Goal: Information Seeking & Learning: Learn about a topic

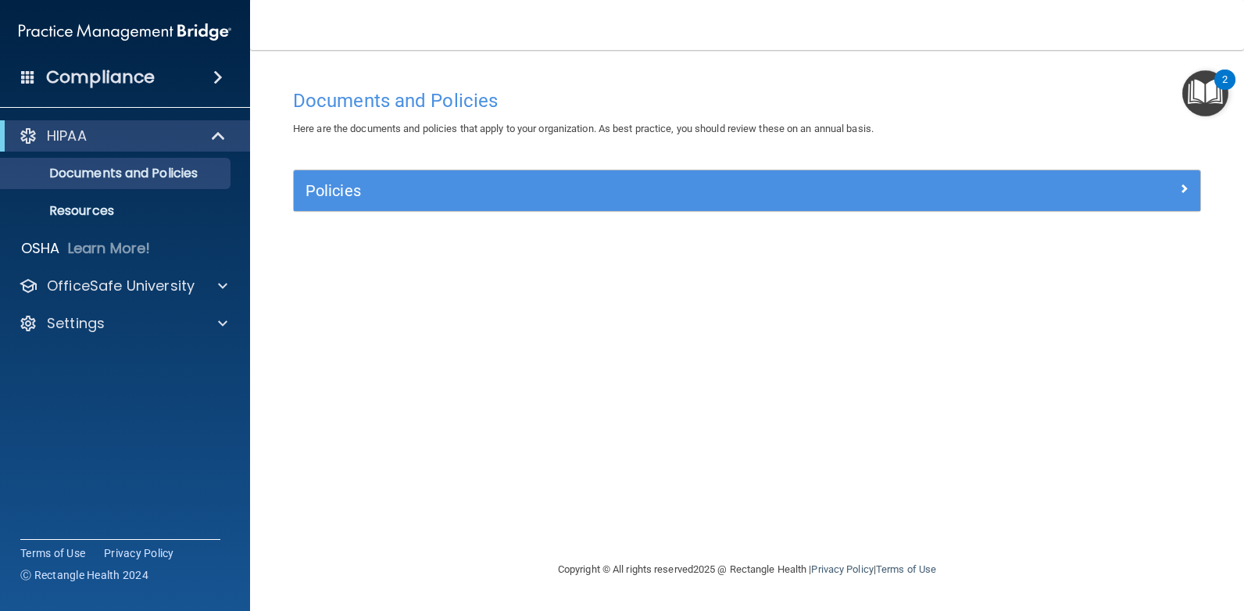
click at [664, 427] on div "Documents and Policies Here are the documents and policies that apply to your o…" at bounding box center [747, 320] width 932 height 479
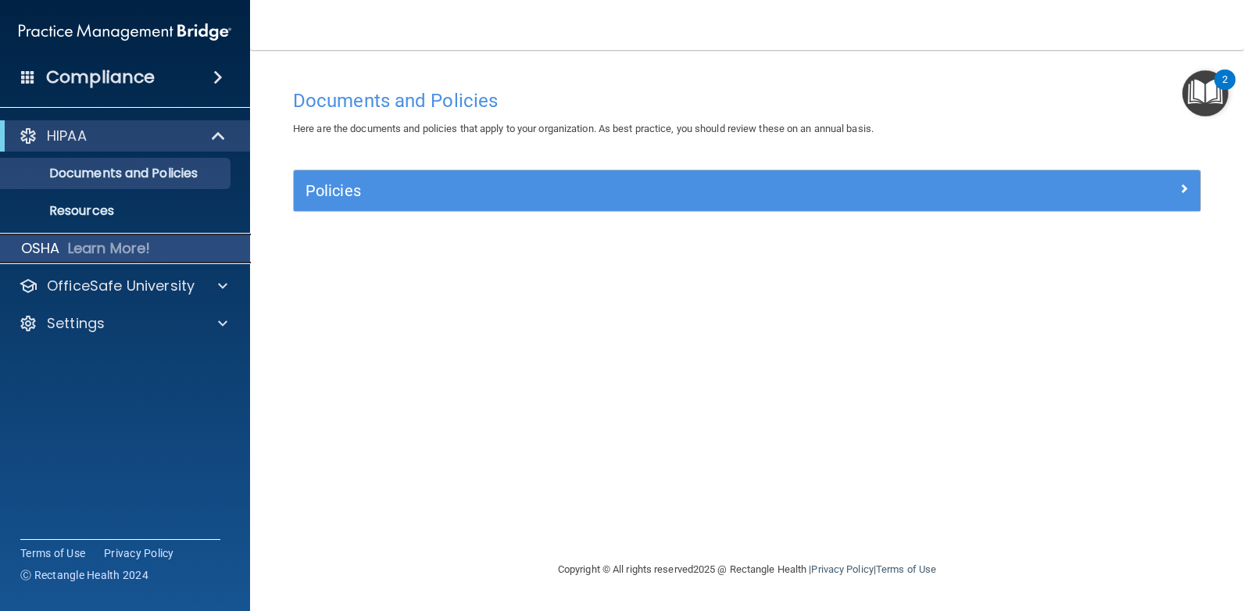
click at [84, 249] on p "Learn More!" at bounding box center [109, 248] width 83 height 19
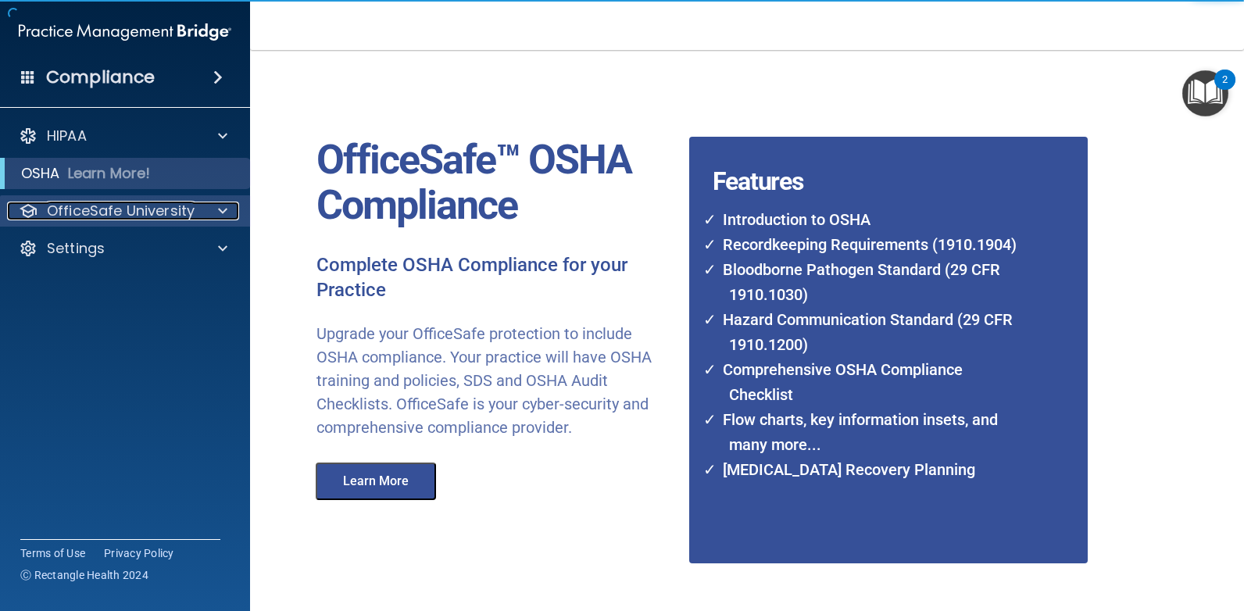
click at [89, 206] on p "OfficeSafe University" at bounding box center [121, 211] width 148 height 19
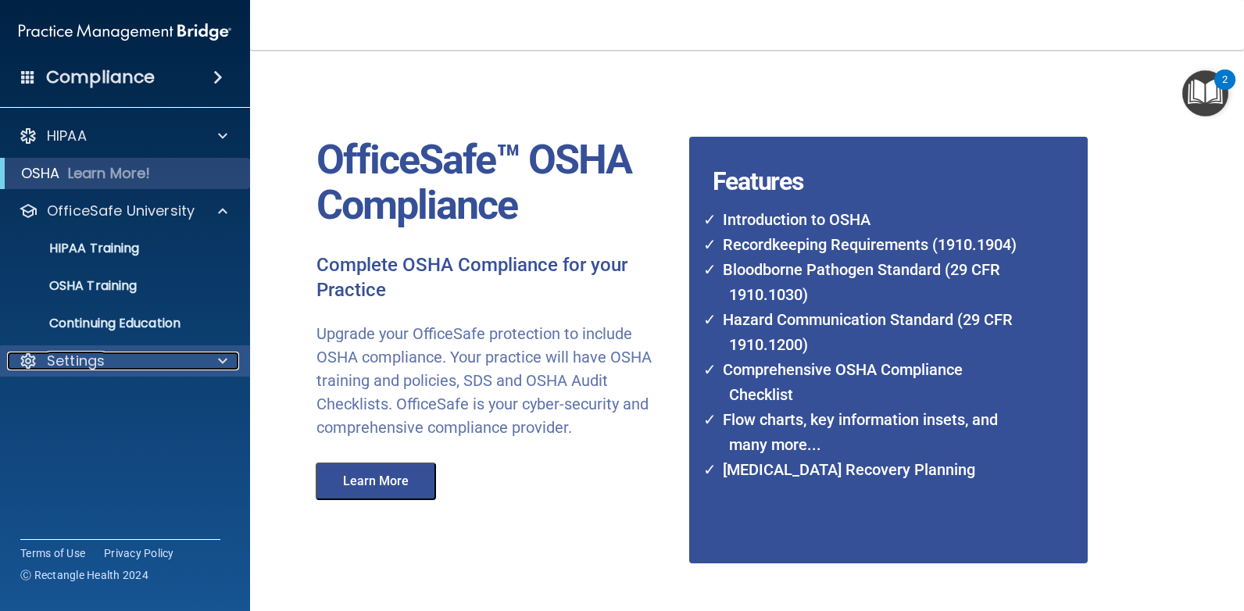
click at [70, 355] on p "Settings" at bounding box center [76, 361] width 58 height 19
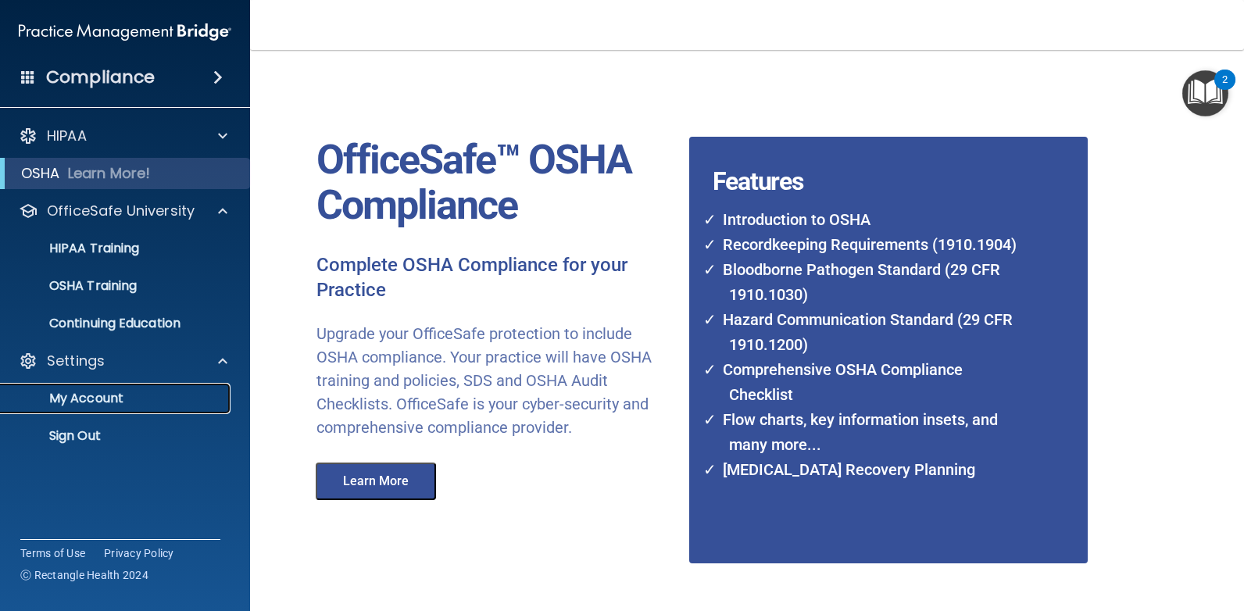
click at [76, 404] on p "My Account" at bounding box center [116, 399] width 213 height 16
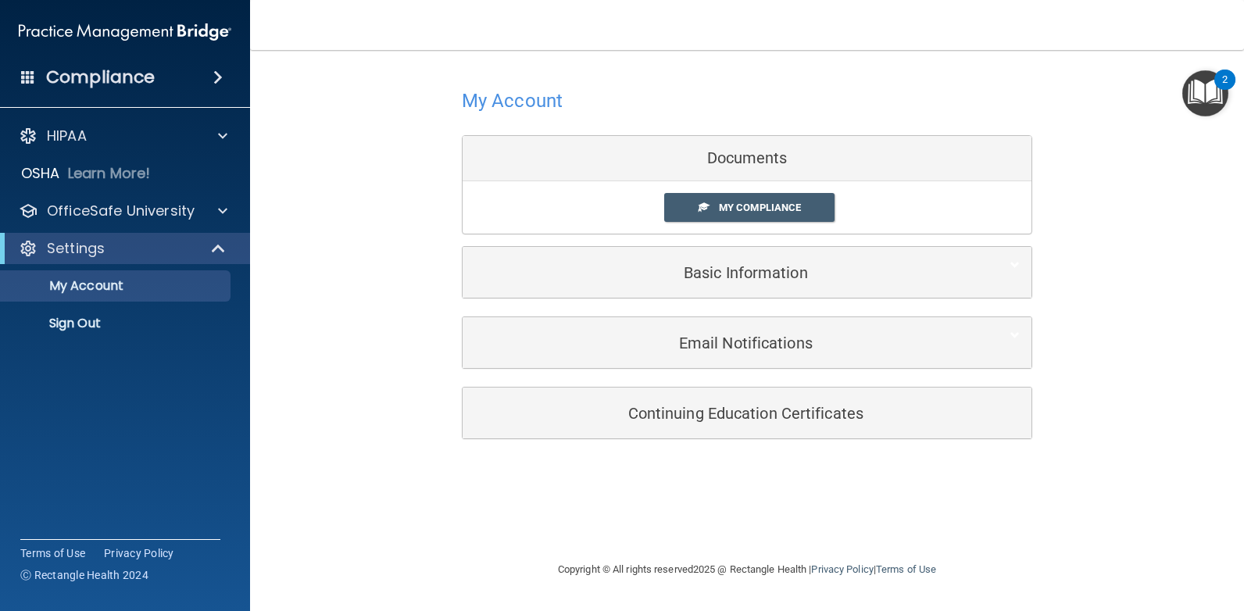
click at [735, 158] on div "Documents" at bounding box center [747, 158] width 569 height 45
click at [727, 208] on span "My Compliance" at bounding box center [760, 208] width 82 height 12
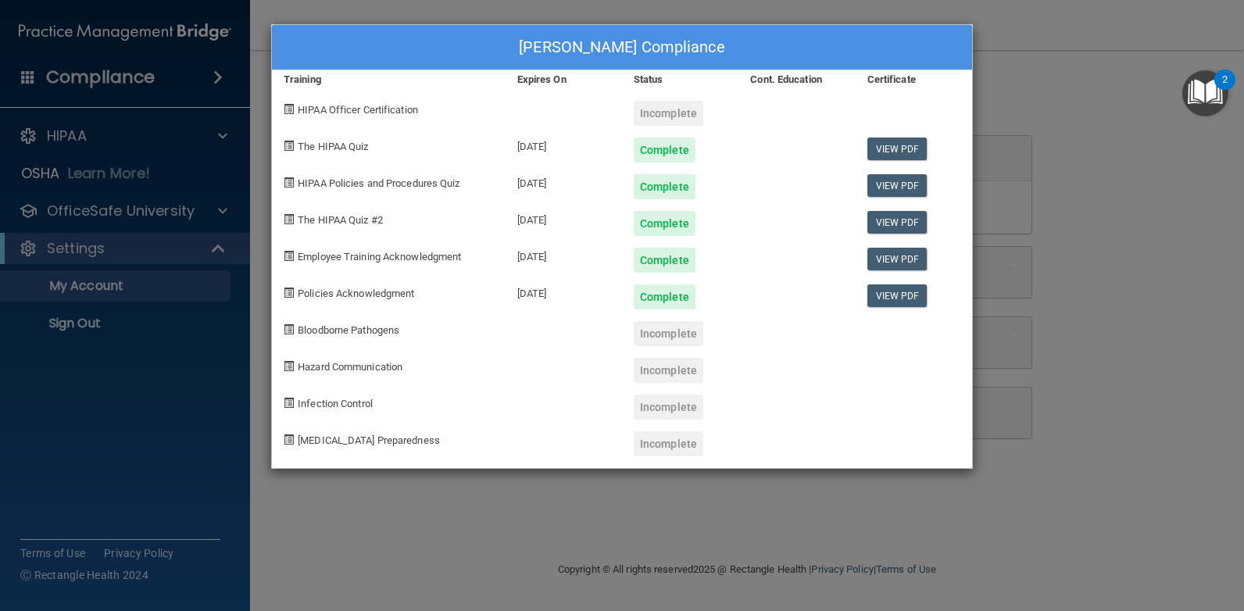
click at [338, 326] on span "Bloodborne Pathogens" at bounding box center [349, 330] width 102 height 12
click at [334, 334] on span "Bloodborne Pathogens" at bounding box center [349, 330] width 102 height 12
click at [672, 335] on div "Incomplete" at bounding box center [669, 333] width 70 height 25
click at [1063, 477] on div "Mardicia Johnson's Compliance Training Expires On Status Cont. Education Certif…" at bounding box center [622, 305] width 1244 height 611
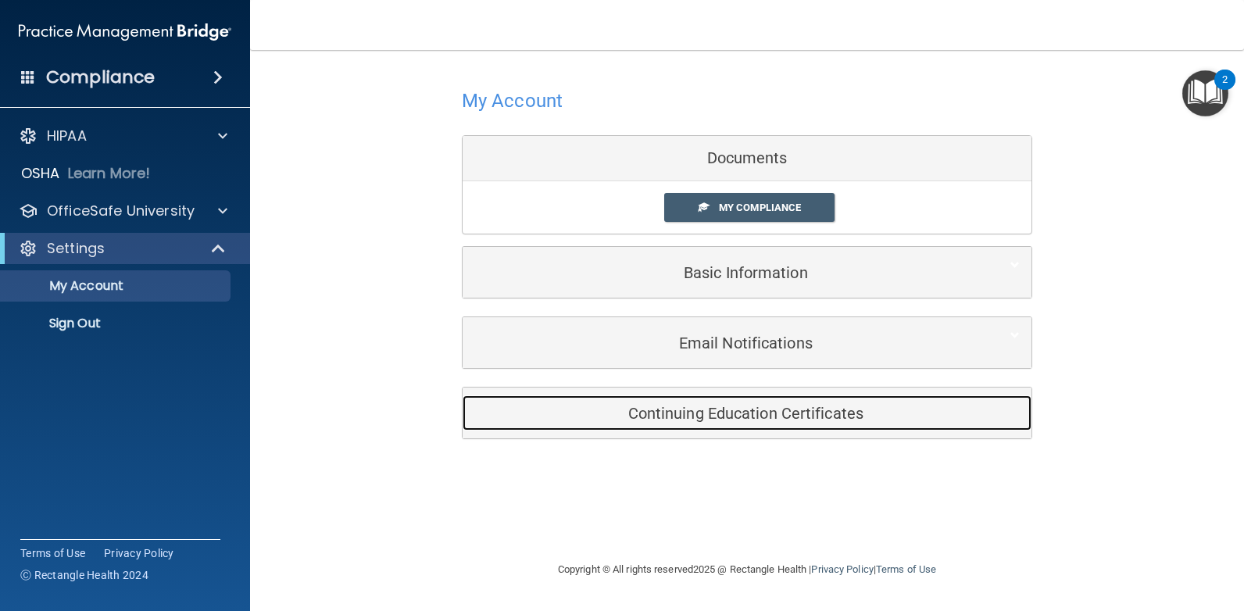
click at [764, 430] on div "Continuing Education Certificates" at bounding box center [723, 412] width 521 height 35
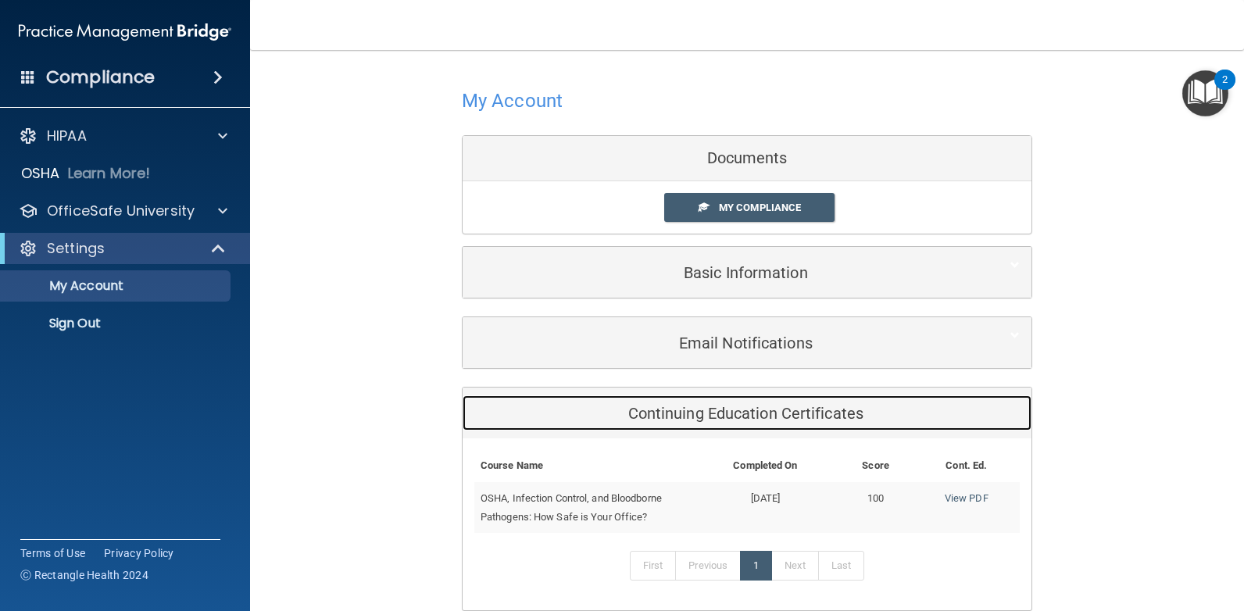
click at [753, 411] on h5 "Continuing Education Certificates" at bounding box center [723, 413] width 498 height 17
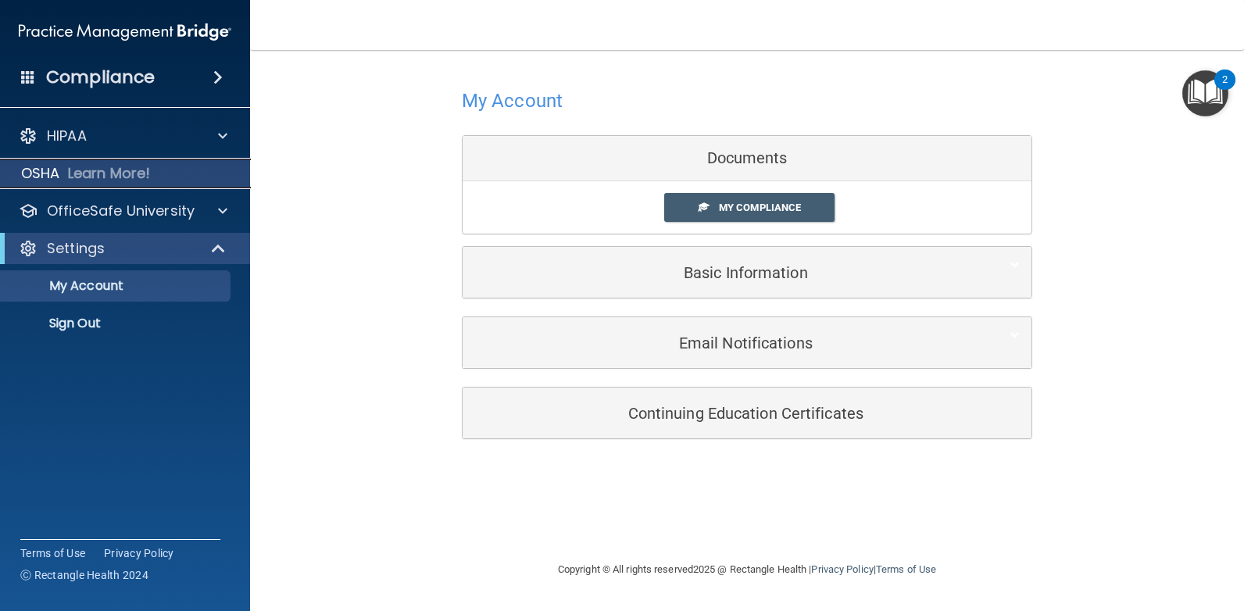
click at [66, 174] on div "OSHA Learn More!" at bounding box center [125, 173] width 274 height 31
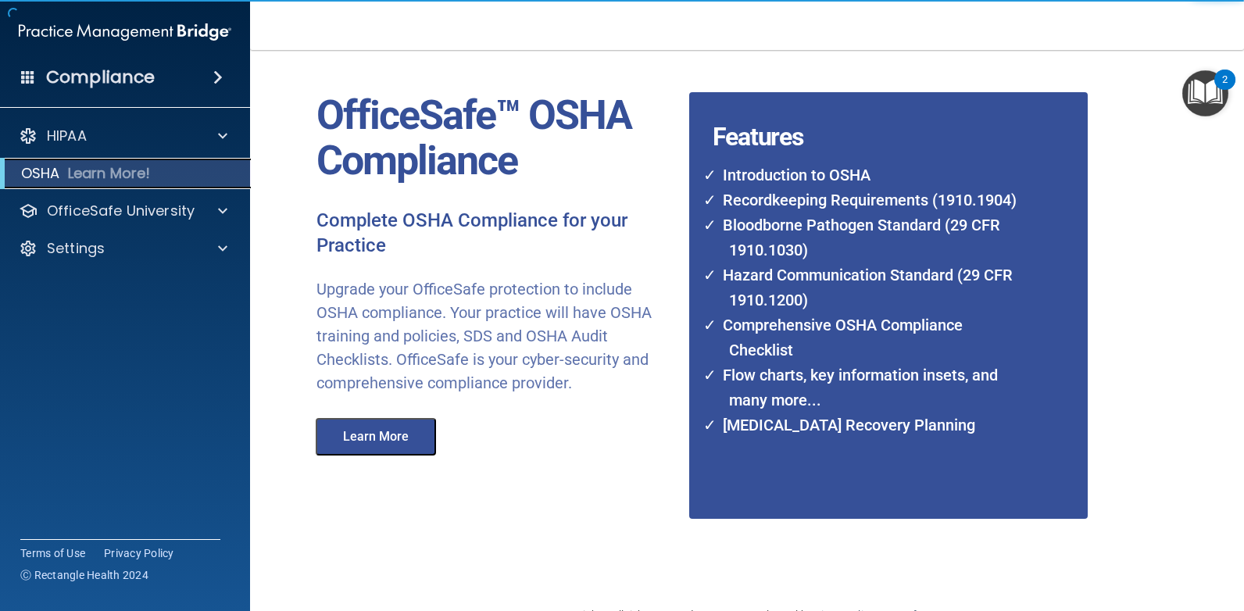
scroll to position [86, 0]
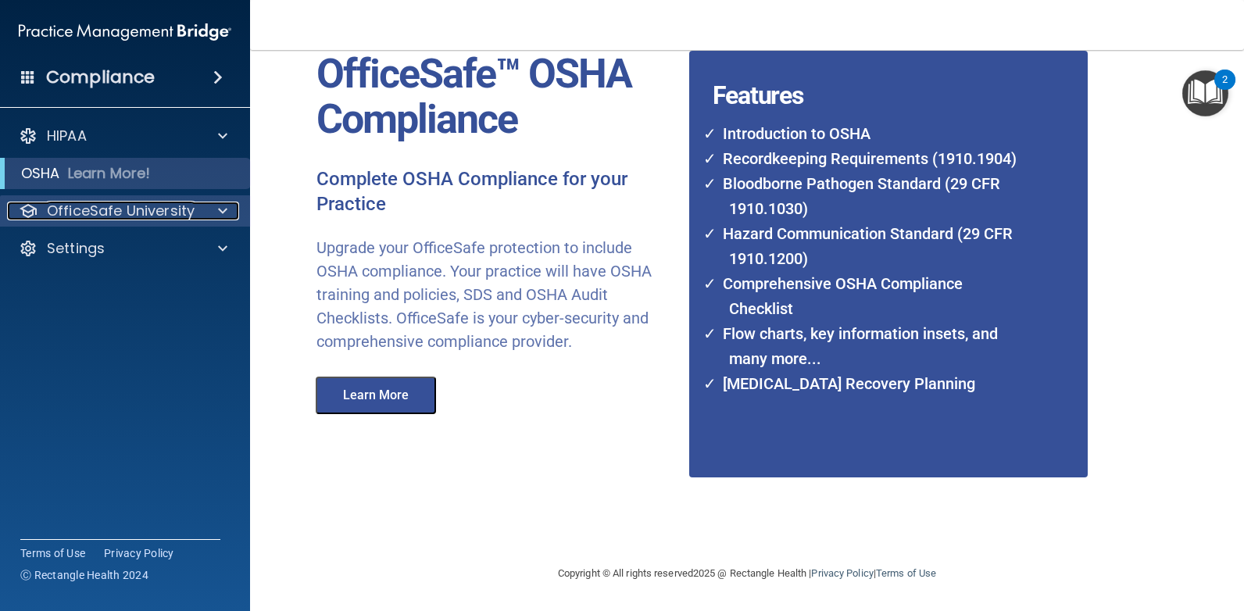
click at [230, 206] on div at bounding box center [220, 211] width 39 height 19
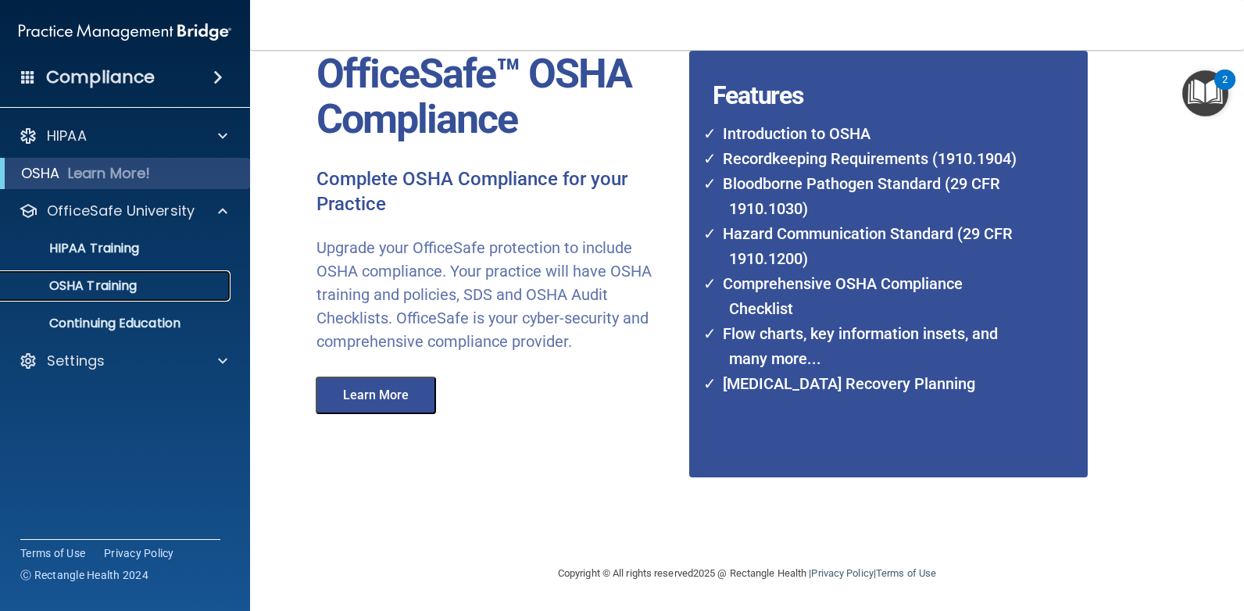
click at [141, 278] on div "OSHA Training" at bounding box center [116, 286] width 213 height 16
click at [137, 285] on p "OSHA Training" at bounding box center [73, 286] width 127 height 16
click at [94, 286] on p "OSHA Training" at bounding box center [73, 286] width 127 height 16
click at [112, 281] on p "OSHA Training" at bounding box center [73, 286] width 127 height 16
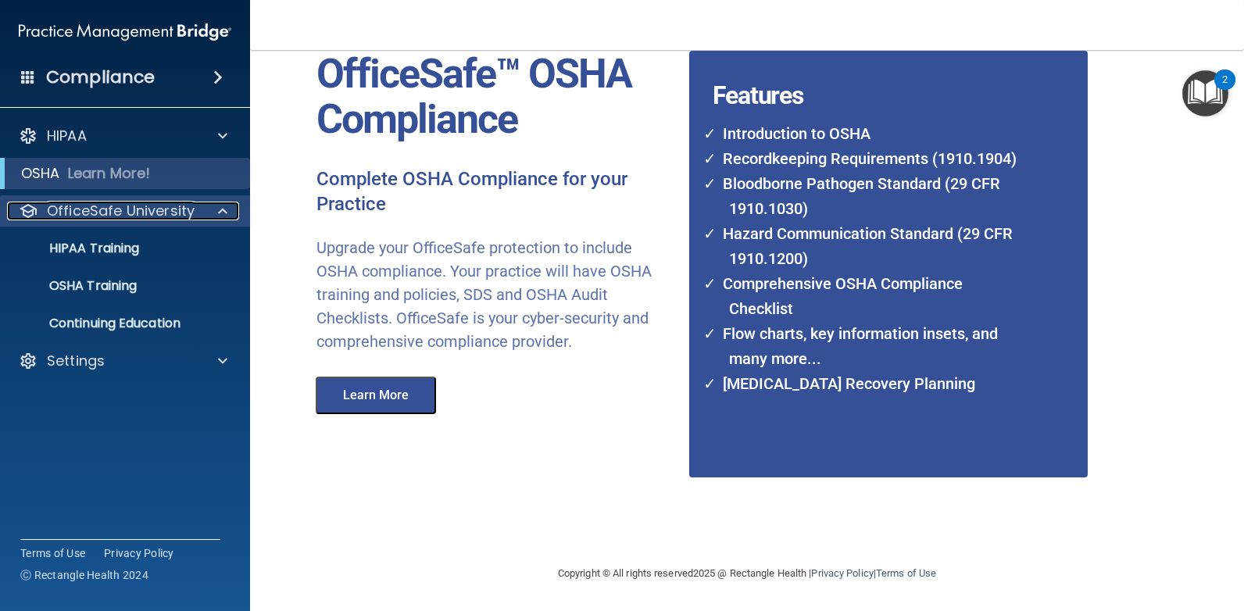
click at [117, 206] on p "OfficeSafe University" at bounding box center [121, 211] width 148 height 19
click at [233, 213] on div at bounding box center [220, 211] width 39 height 19
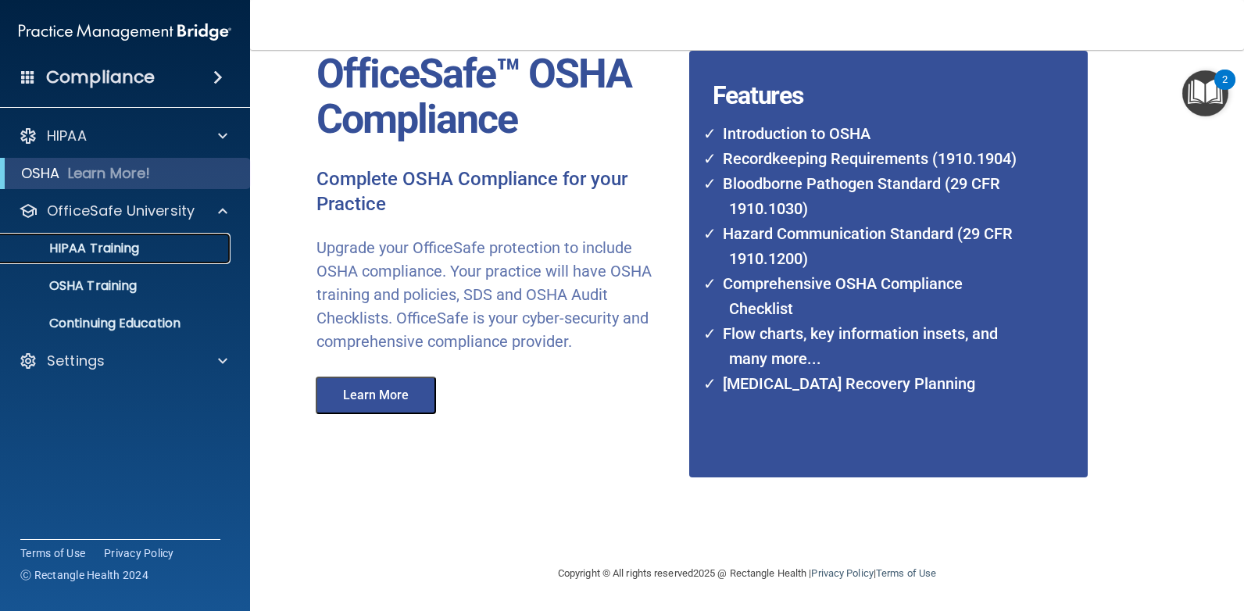
click at [156, 242] on div "HIPAA Training" at bounding box center [116, 249] width 213 height 16
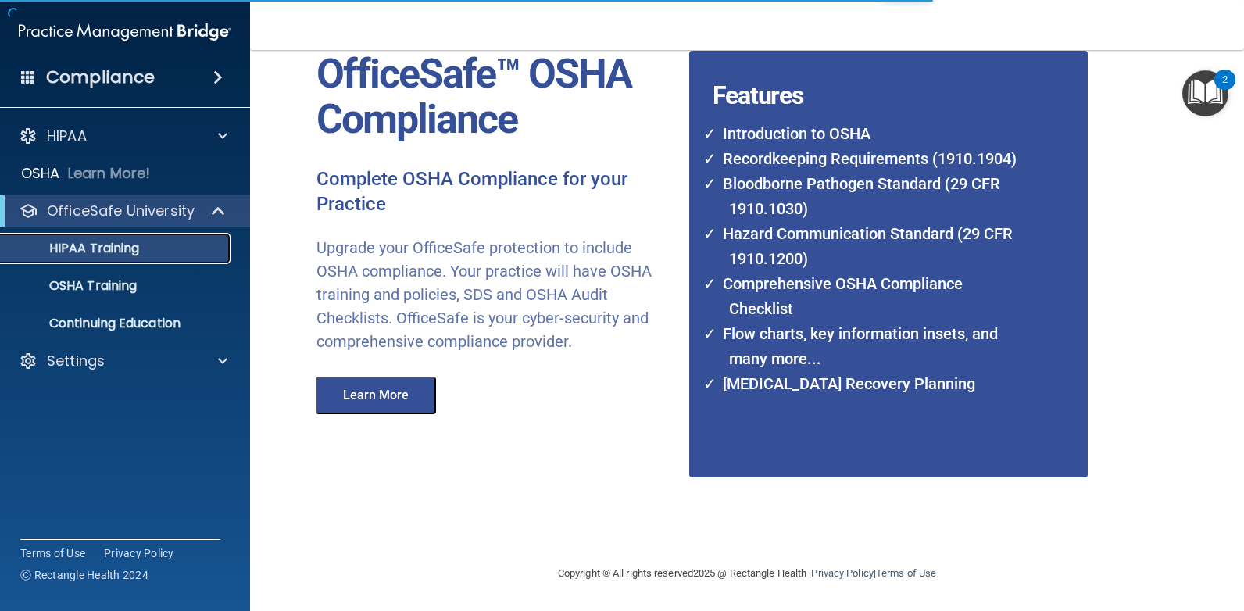
scroll to position [566, 0]
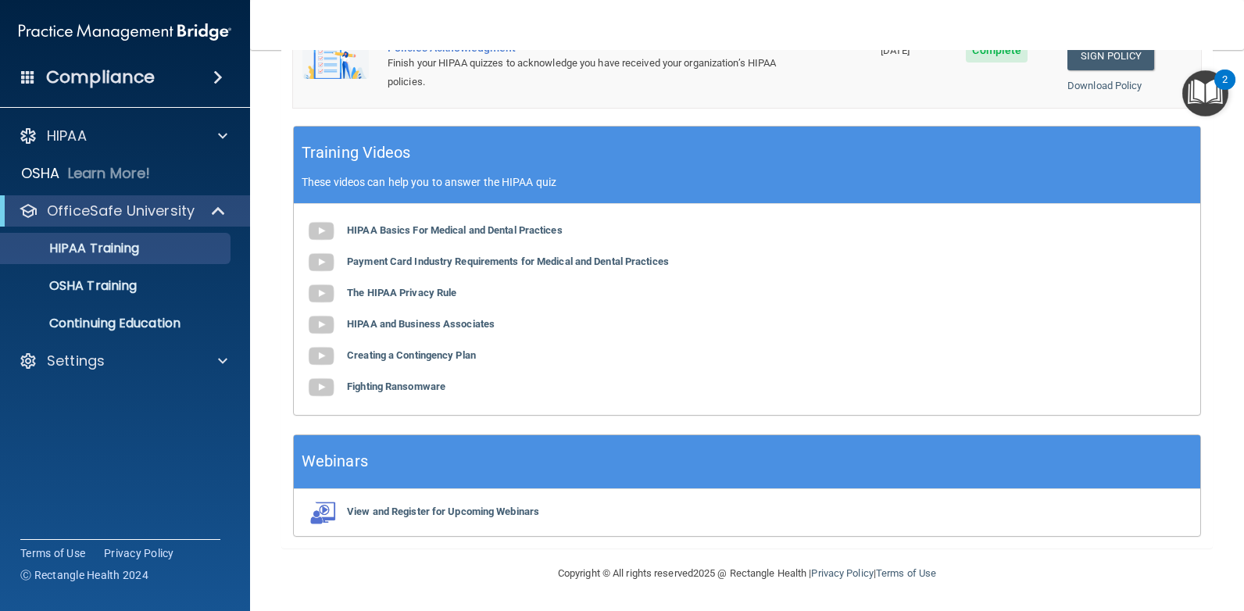
click at [487, 224] on div "HIPAA Basics For Medical and Dental Practices Payment Card Industry Requirement…" at bounding box center [747, 309] width 907 height 211
click at [492, 231] on b "HIPAA Basics For Medical and Dental Practices" at bounding box center [455, 230] width 216 height 12
click at [91, 283] on p "OSHA Training" at bounding box center [73, 286] width 127 height 16
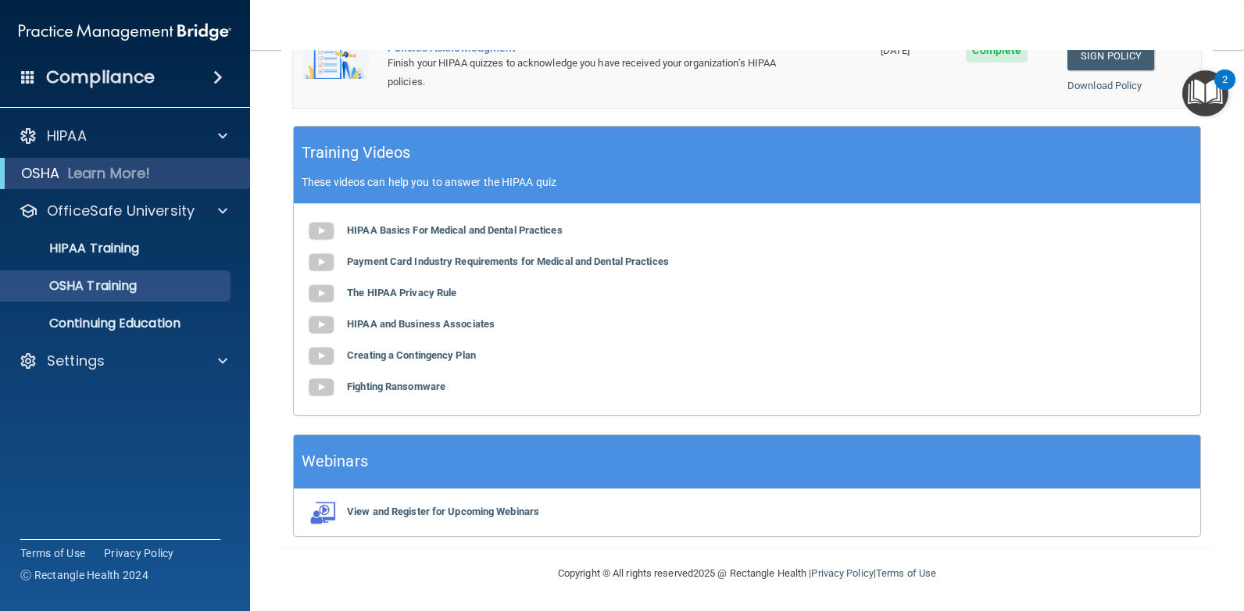
scroll to position [86, 0]
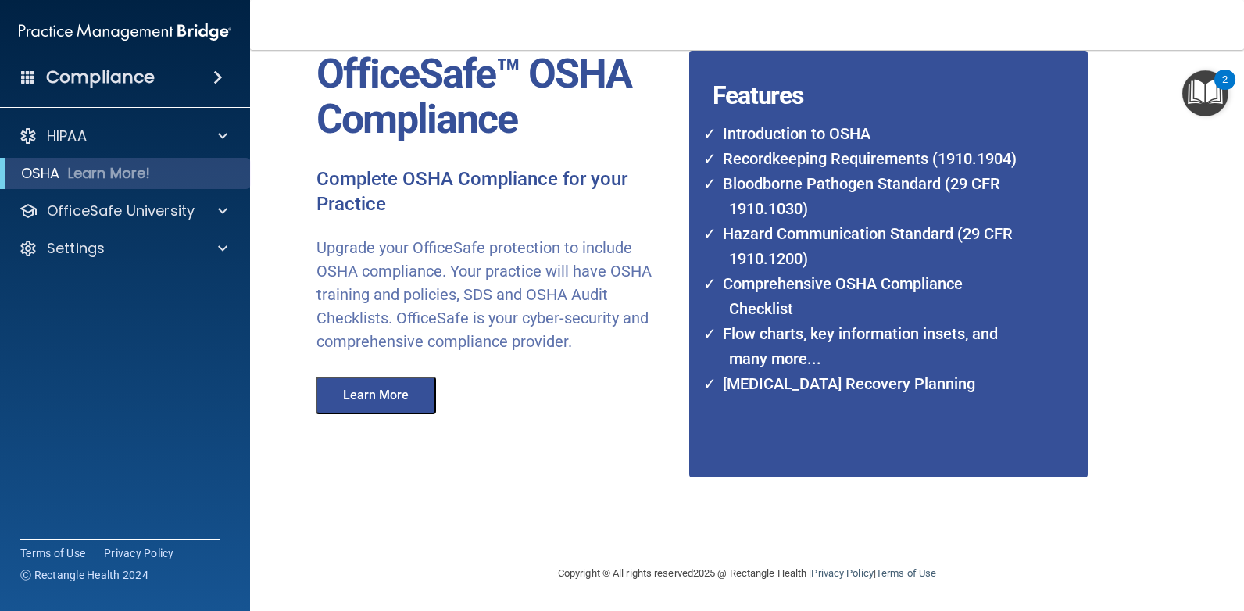
click at [385, 389] on button "Learn More" at bounding box center [376, 396] width 120 height 38
click at [121, 190] on div "HIPAA Documents and Policies Report an Incident Business Associates Emergency P…" at bounding box center [125, 195] width 251 height 163
click at [113, 203] on p "OfficeSafe University" at bounding box center [121, 211] width 148 height 19
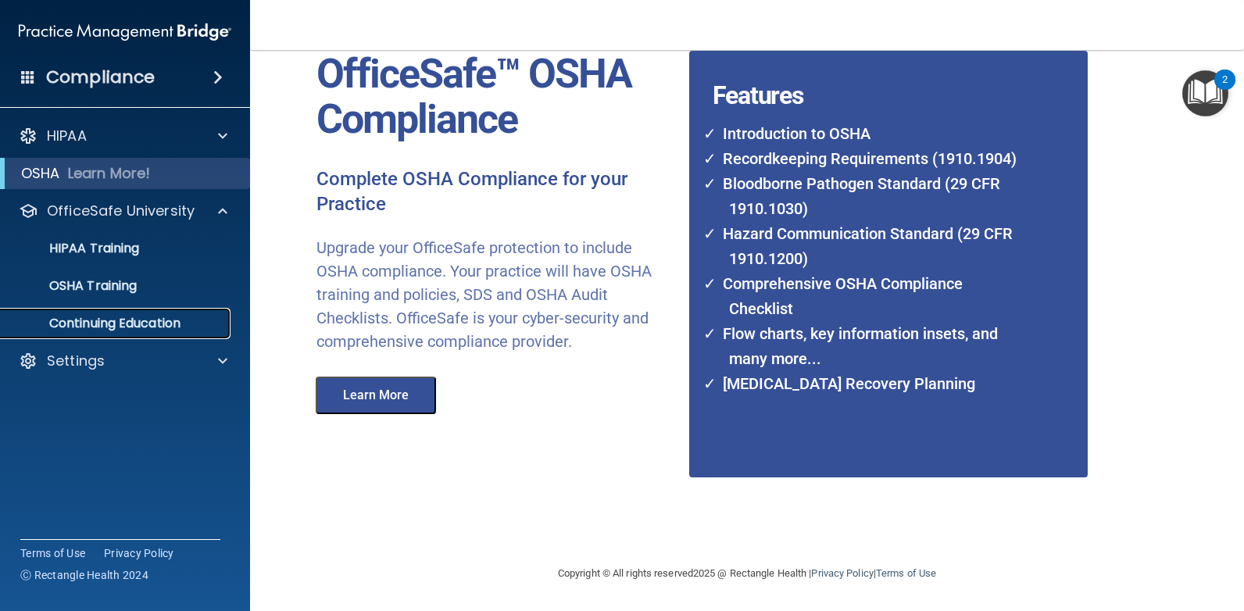
click at [86, 327] on p "Continuing Education" at bounding box center [116, 324] width 213 height 16
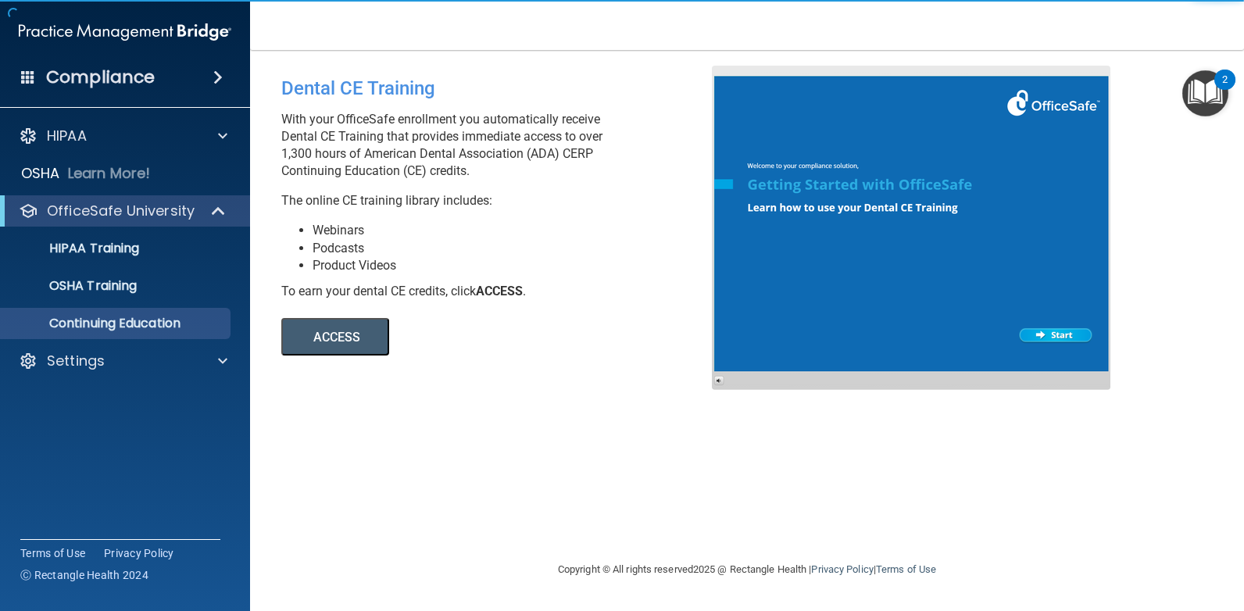
click at [366, 349] on button "ACCESS" at bounding box center [335, 337] width 108 height 38
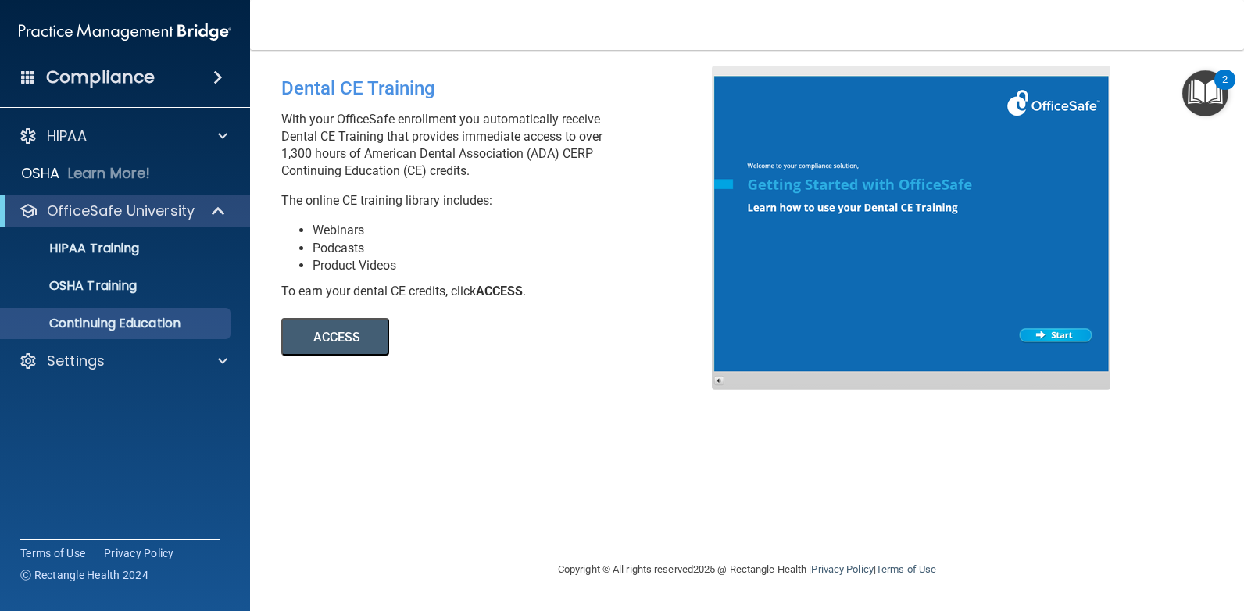
click at [864, 184] on div at bounding box center [911, 228] width 399 height 324
click at [94, 287] on p "OSHA Training" at bounding box center [73, 286] width 127 height 16
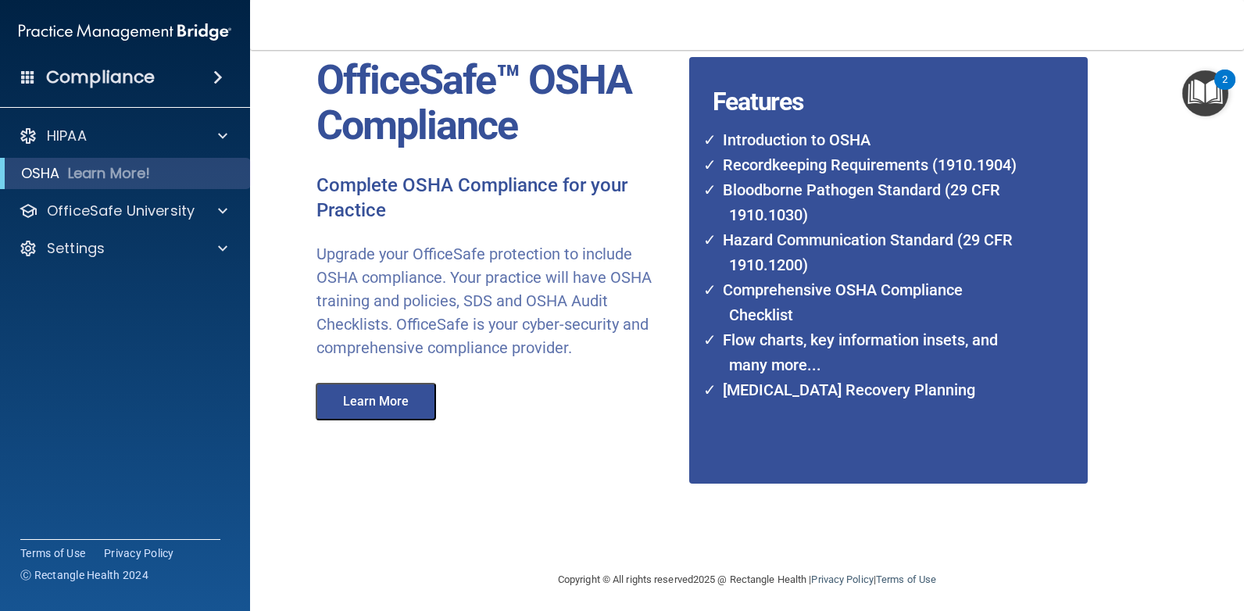
scroll to position [86, 0]
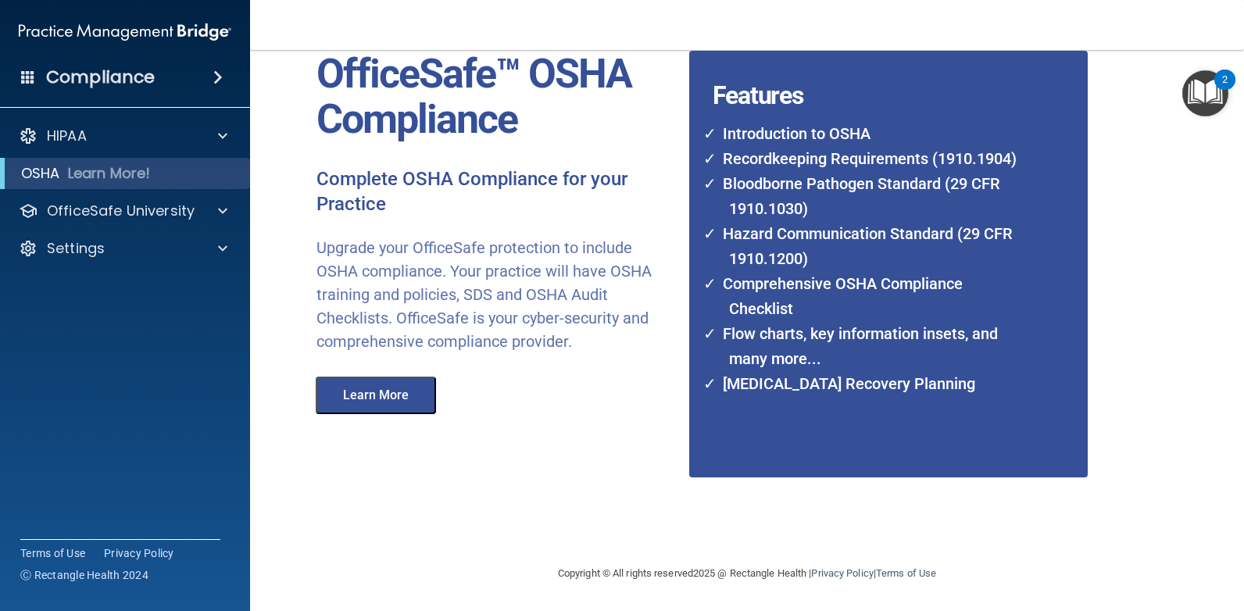
drag, startPoint x: 732, startPoint y: 199, endPoint x: 979, endPoint y: 183, distance: 247.5
click at [979, 183] on li "Bloodborne Pathogen Standard (29 CFR 1910.1030)" at bounding box center [870, 196] width 313 height 50
click at [373, 385] on button "Learn More" at bounding box center [376, 396] width 120 height 38
click at [135, 215] on p "OfficeSafe University" at bounding box center [121, 211] width 148 height 19
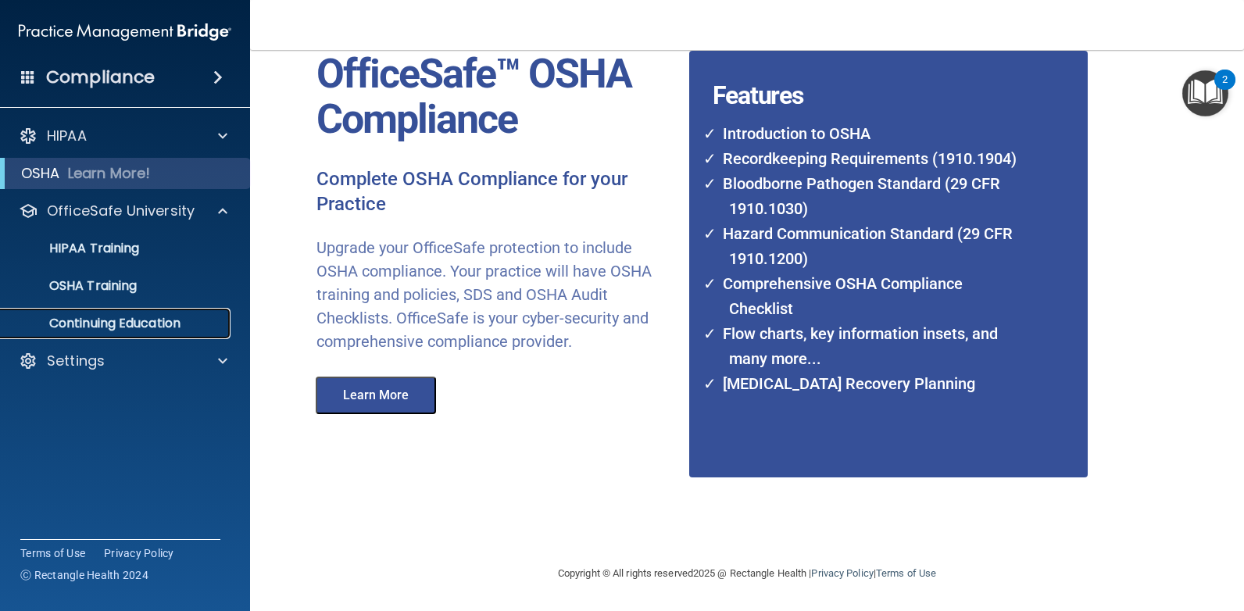
click at [114, 327] on p "Continuing Education" at bounding box center [116, 324] width 213 height 16
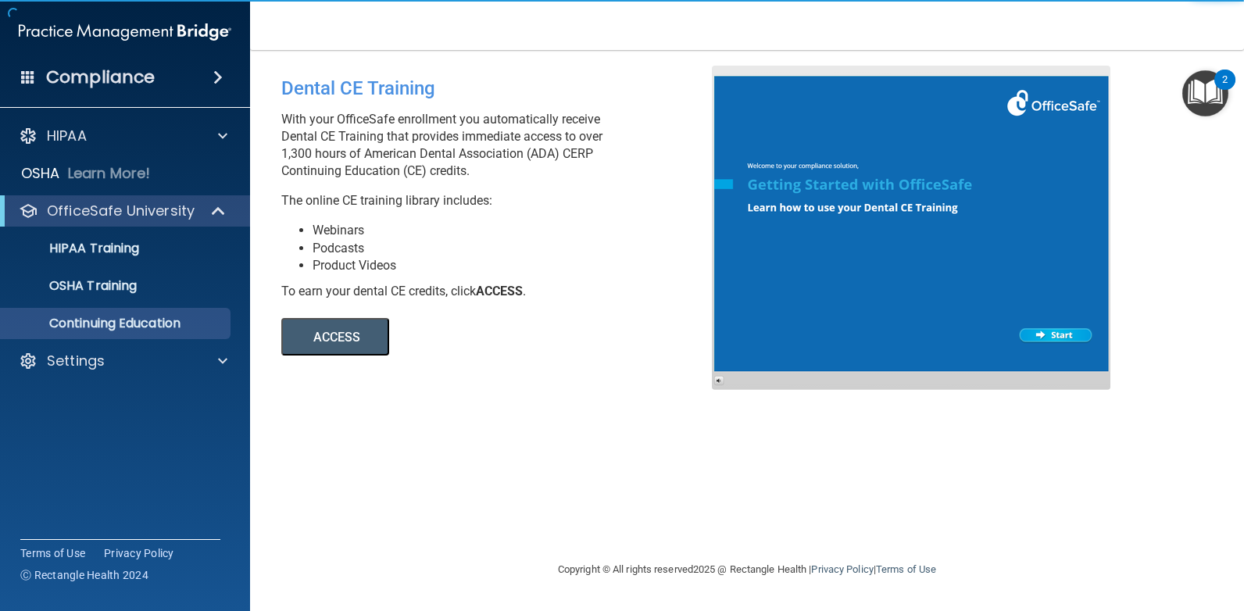
click at [295, 334] on button "ACCESS" at bounding box center [335, 337] width 108 height 38
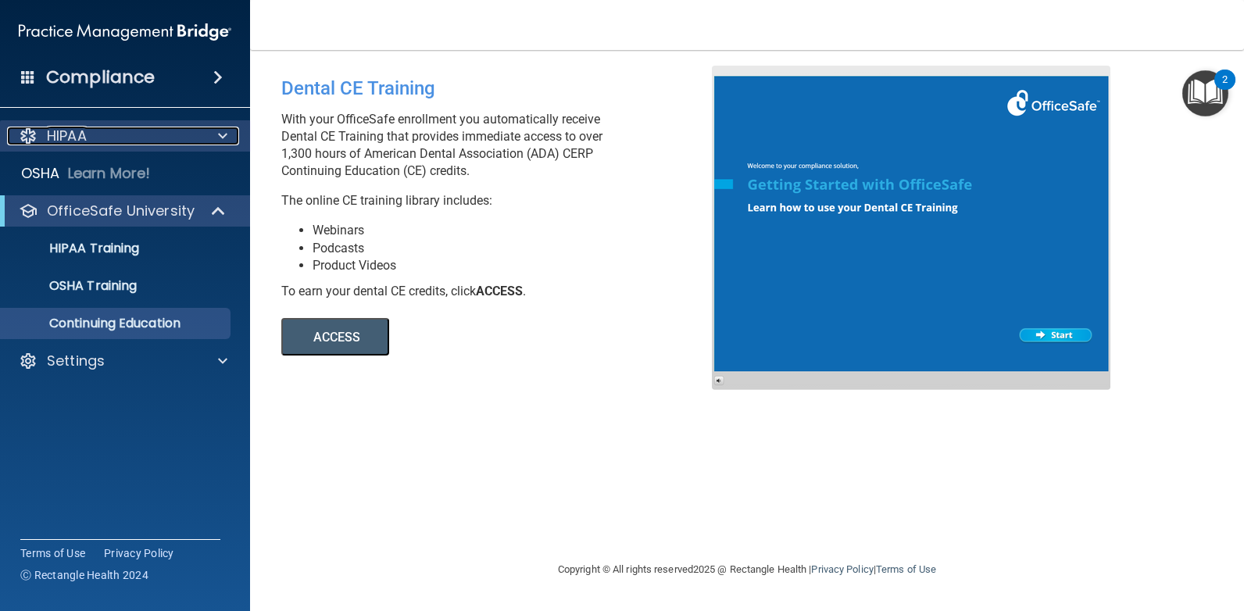
click at [230, 137] on div at bounding box center [220, 136] width 39 height 19
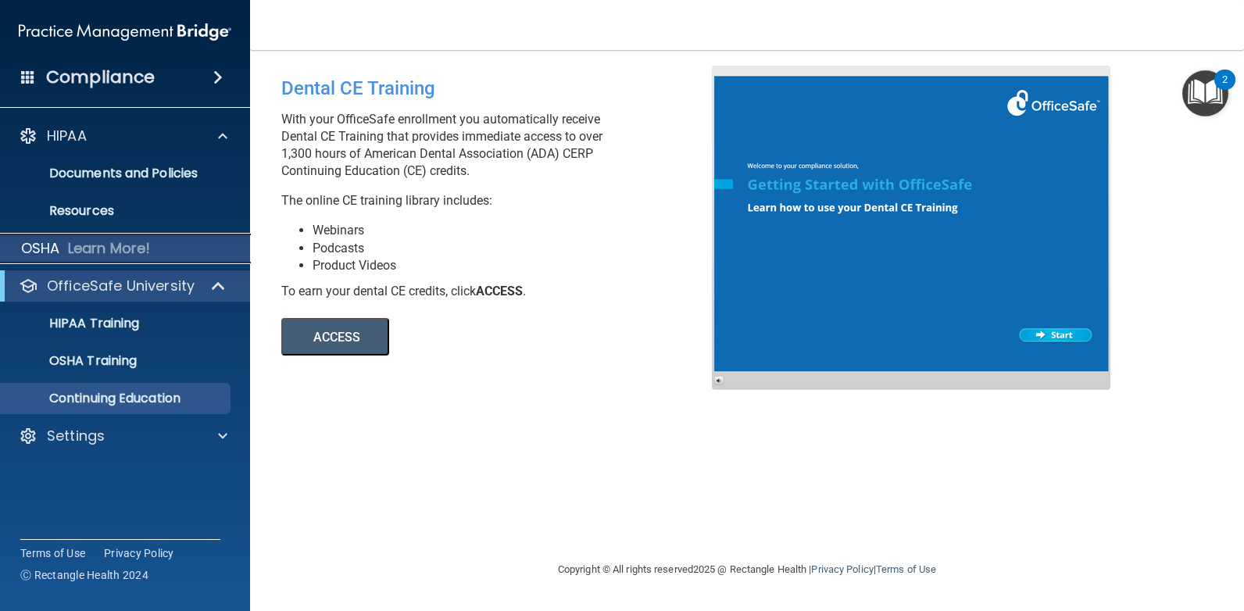
click at [53, 244] on p "OSHA" at bounding box center [40, 248] width 39 height 19
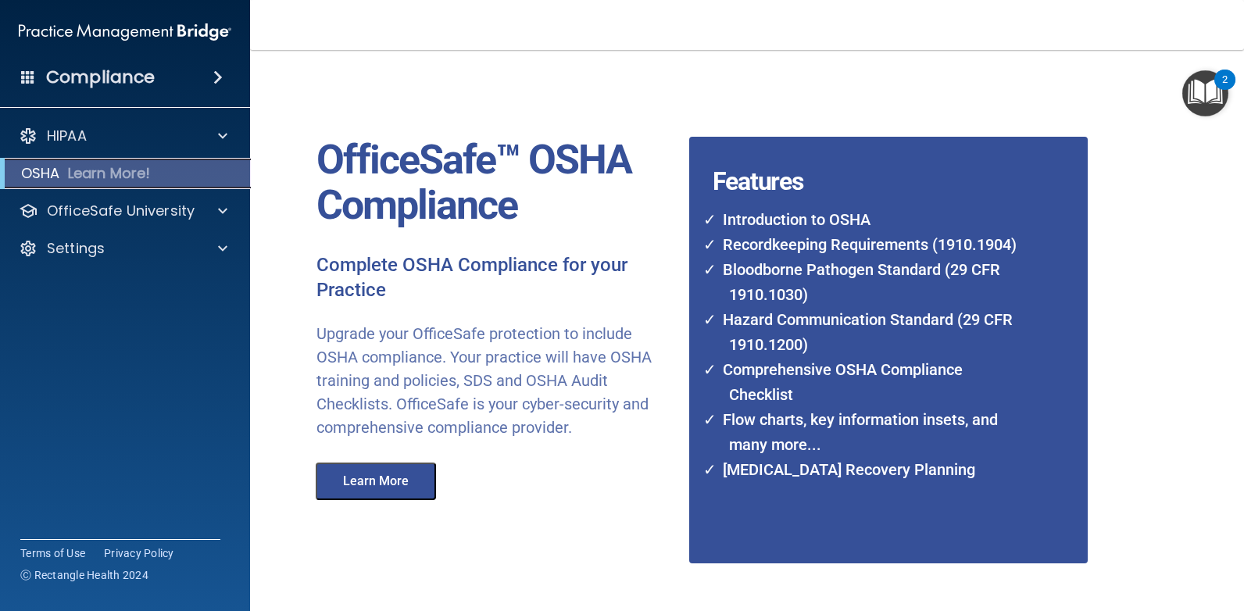
click at [127, 174] on p "Learn More!" at bounding box center [109, 173] width 83 height 19
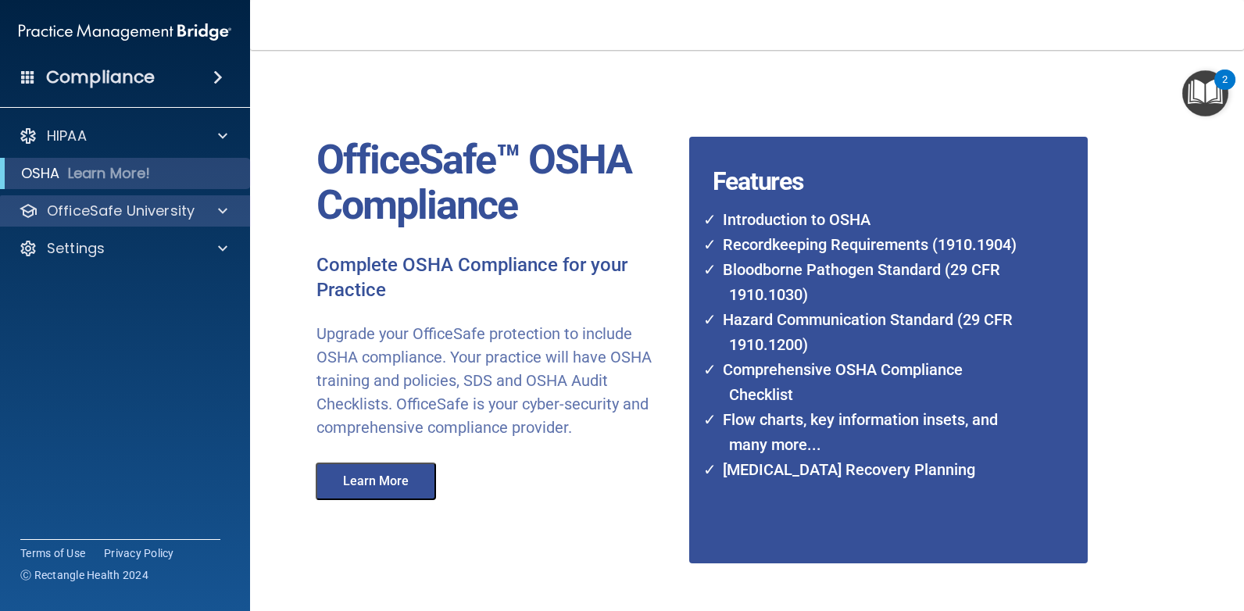
click at [211, 200] on div "OfficeSafe University" at bounding box center [125, 210] width 251 height 31
click at [209, 209] on div at bounding box center [220, 211] width 39 height 19
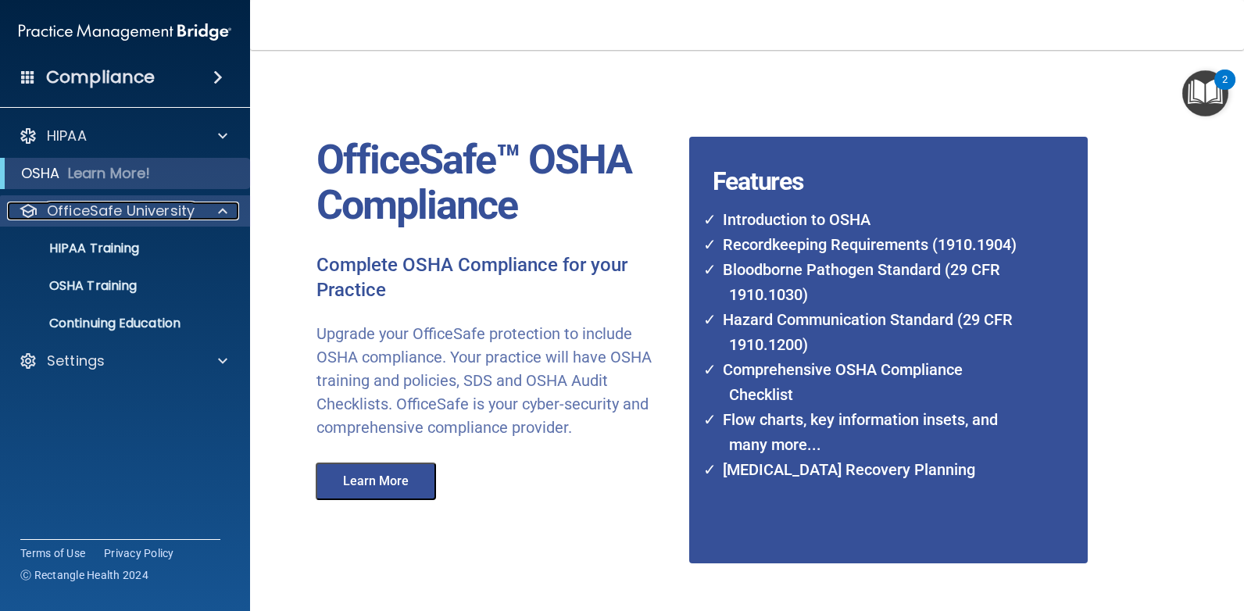
click at [209, 209] on div at bounding box center [220, 211] width 39 height 19
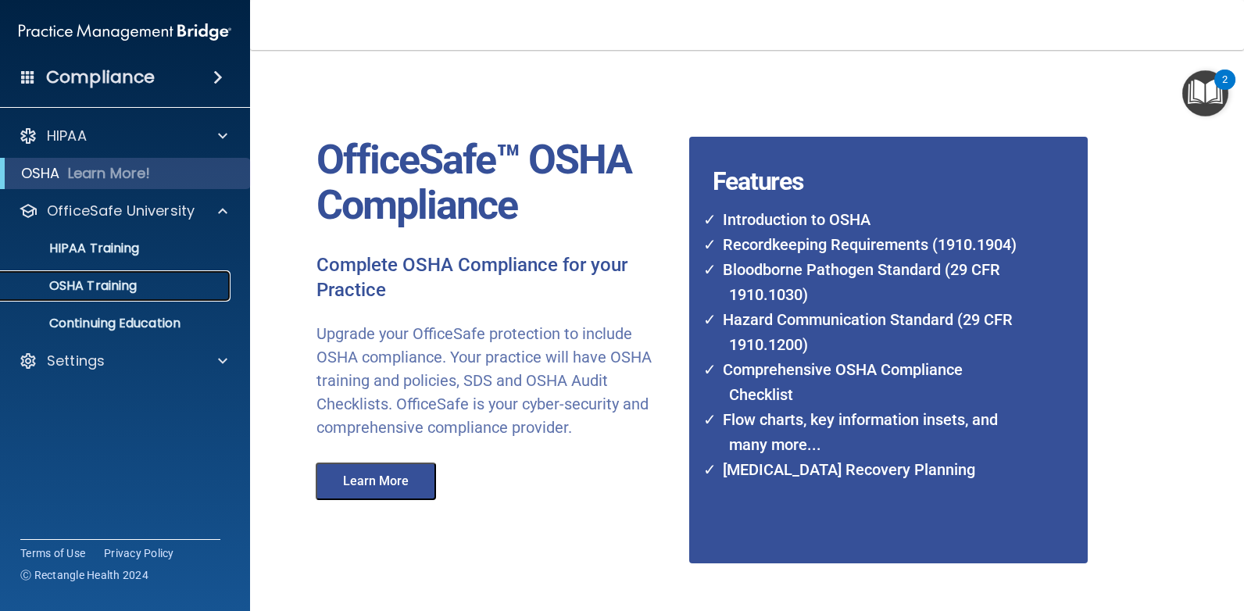
click at [89, 286] on p "OSHA Training" at bounding box center [73, 286] width 127 height 16
drag, startPoint x: 89, startPoint y: 286, endPoint x: 58, endPoint y: 279, distance: 32.0
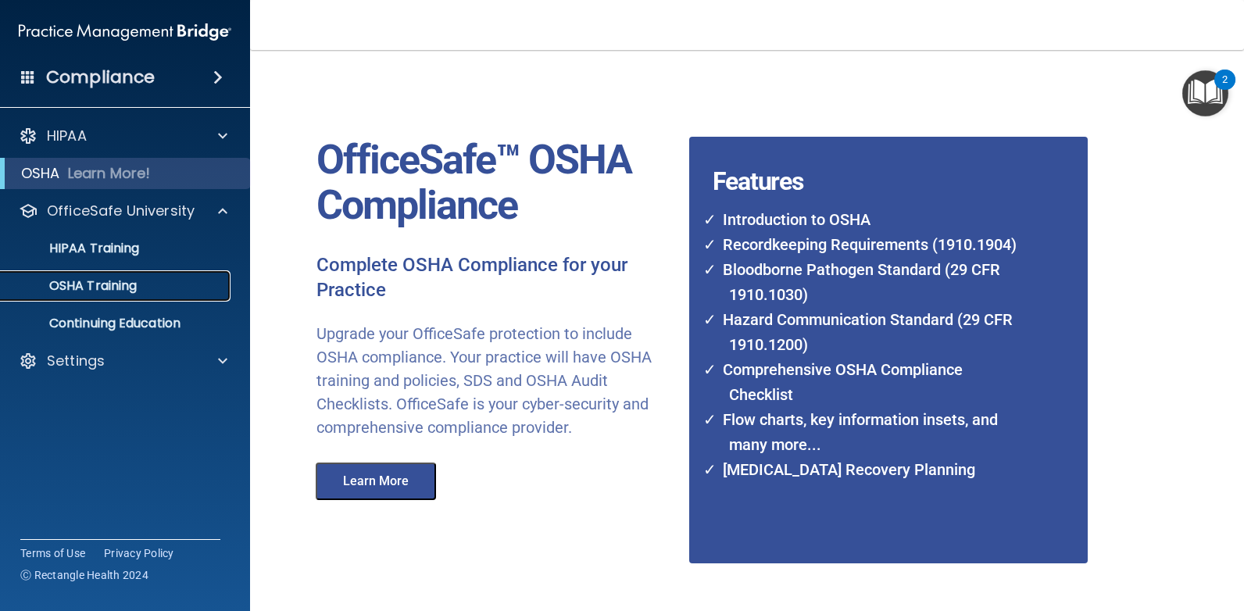
click at [58, 279] on p "OSHA Training" at bounding box center [73, 286] width 127 height 16
click at [1211, 83] on img "Open Resource Center, 2 new notifications" at bounding box center [1206, 93] width 46 height 46
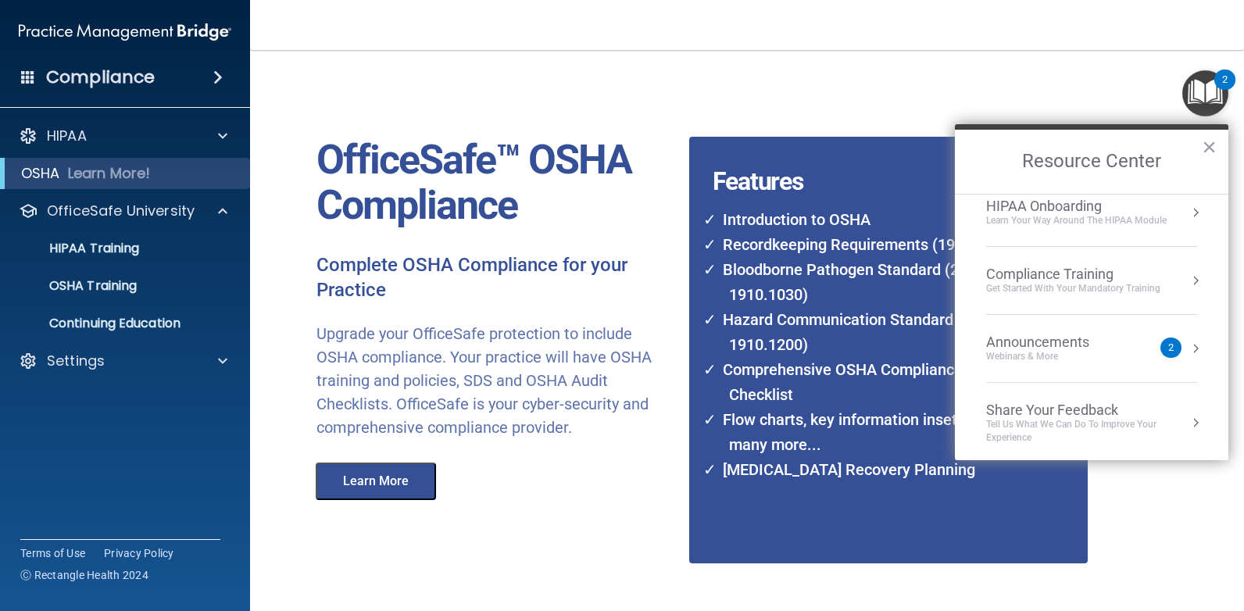
scroll to position [20, 0]
click at [1188, 281] on button "Resource Center" at bounding box center [1196, 277] width 16 height 16
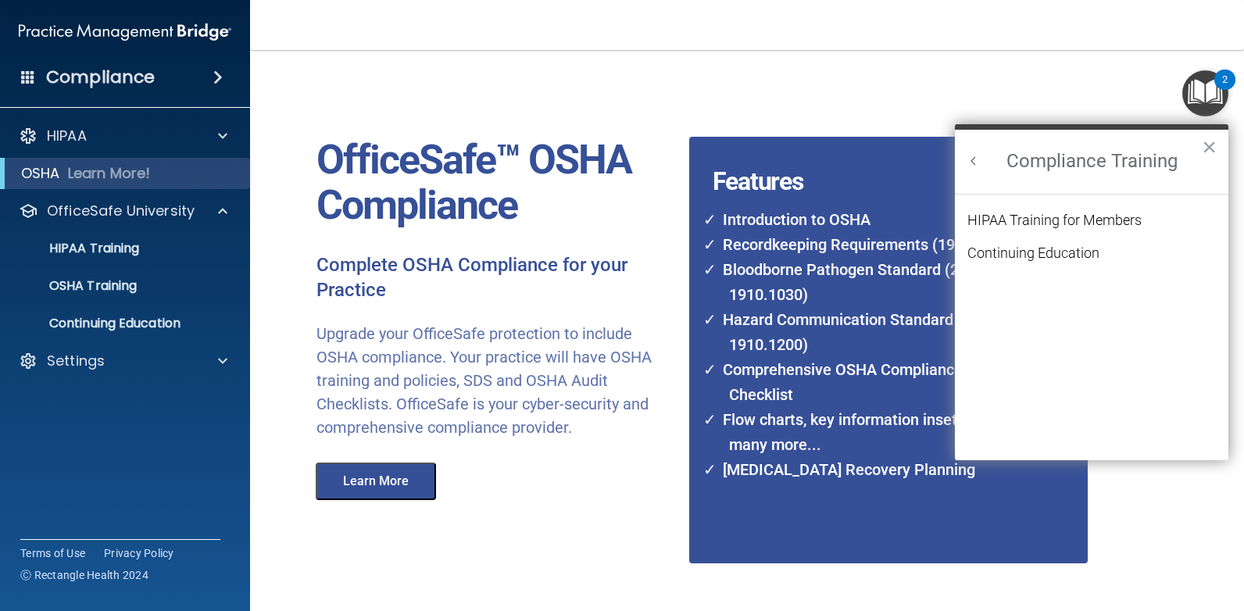
scroll to position [0, 0]
click at [1062, 246] on div "Continuing Education" at bounding box center [1034, 253] width 132 height 14
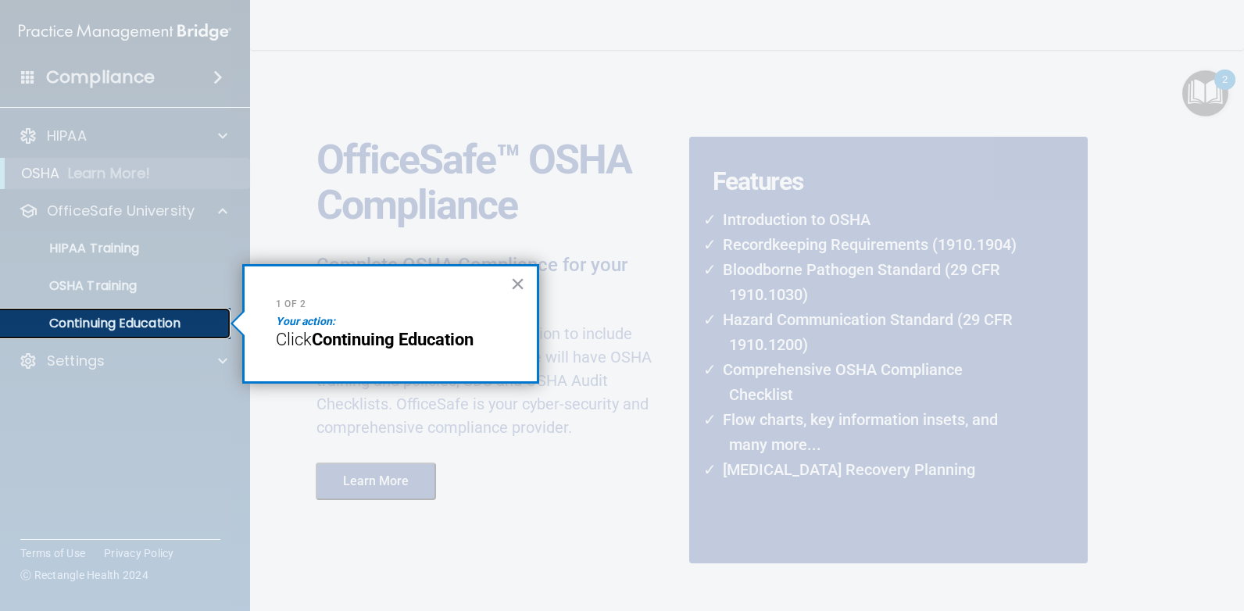
click at [168, 325] on p "Continuing Education" at bounding box center [116, 324] width 213 height 16
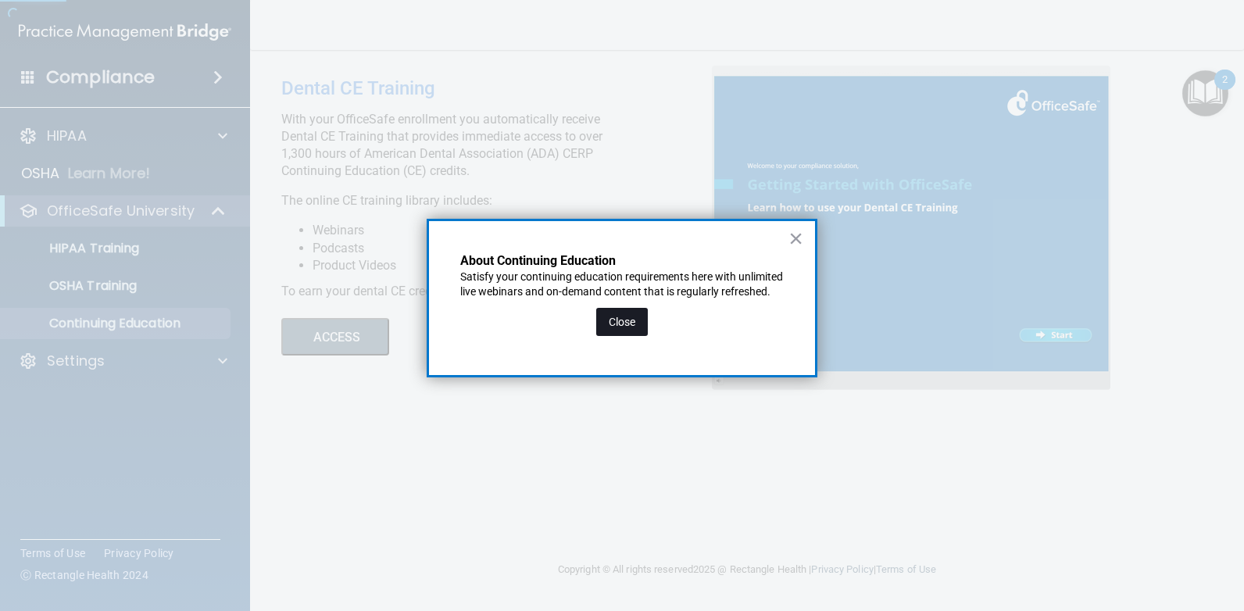
click at [613, 336] on button "Close" at bounding box center [622, 322] width 52 height 28
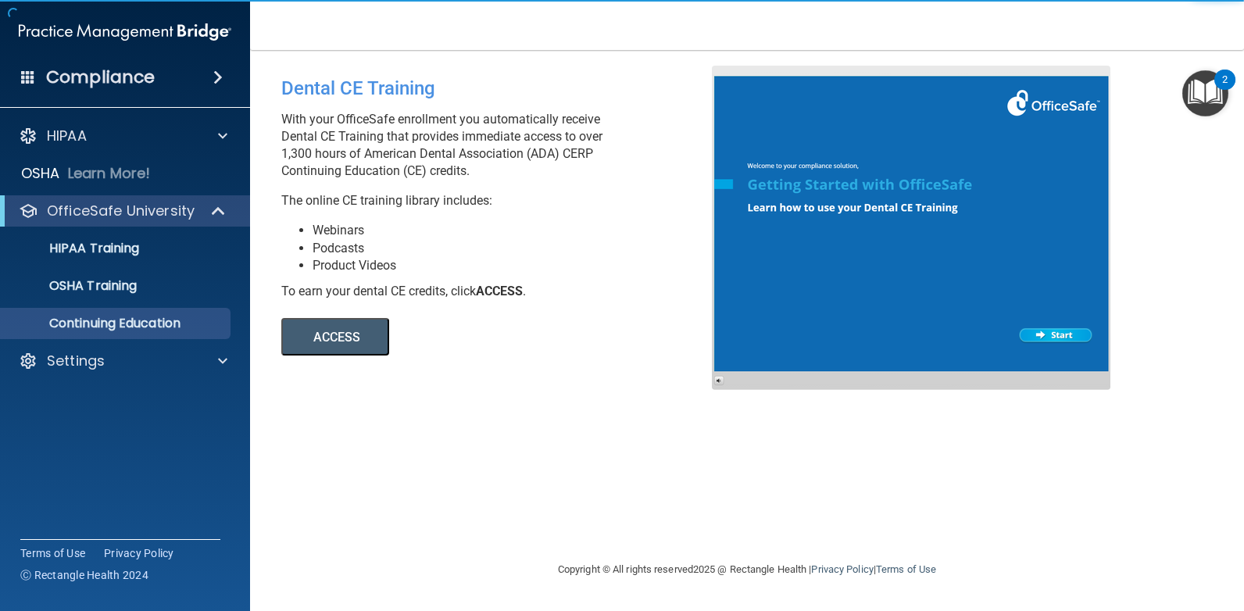
click at [342, 338] on button "ACCESS" at bounding box center [335, 337] width 108 height 38
